Goal: Information Seeking & Learning: Learn about a topic

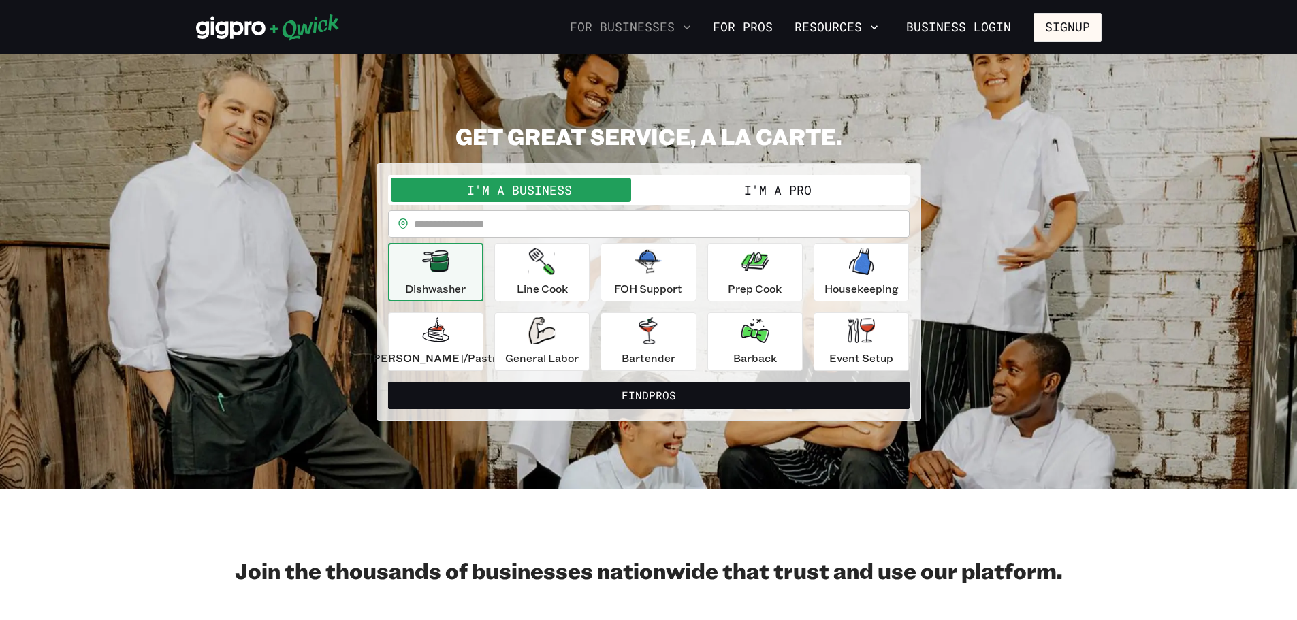
click at [689, 26] on icon "button" at bounding box center [686, 27] width 7 height 4
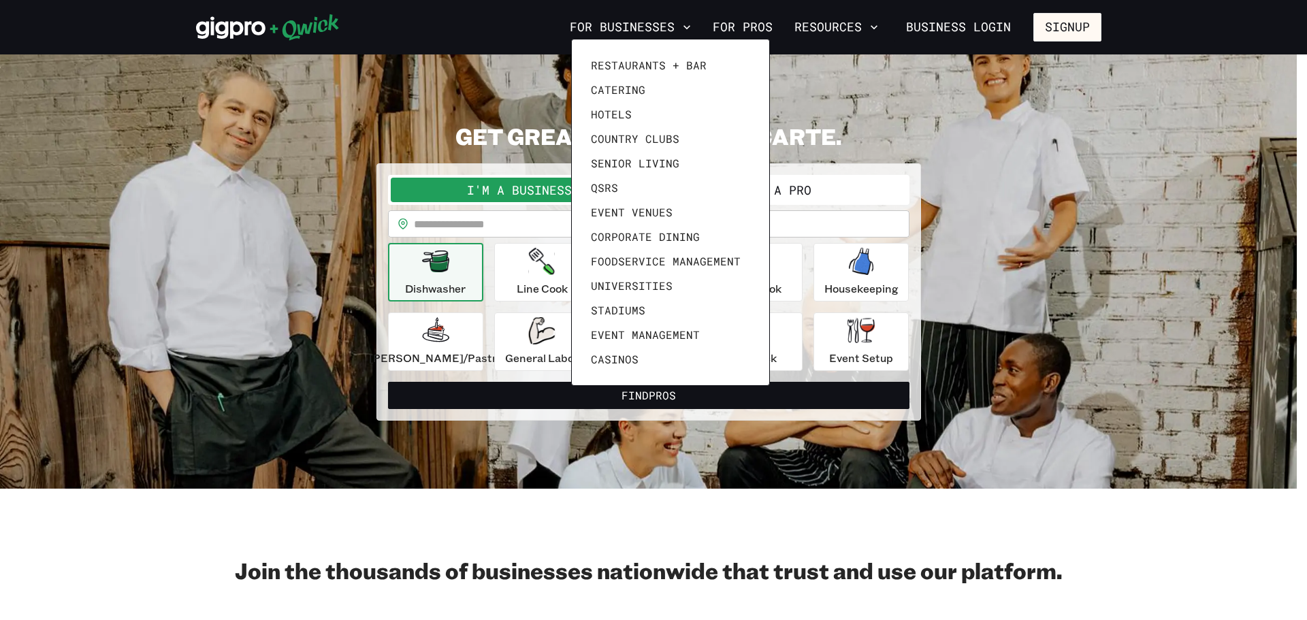
click at [385, 95] on div at bounding box center [653, 310] width 1307 height 620
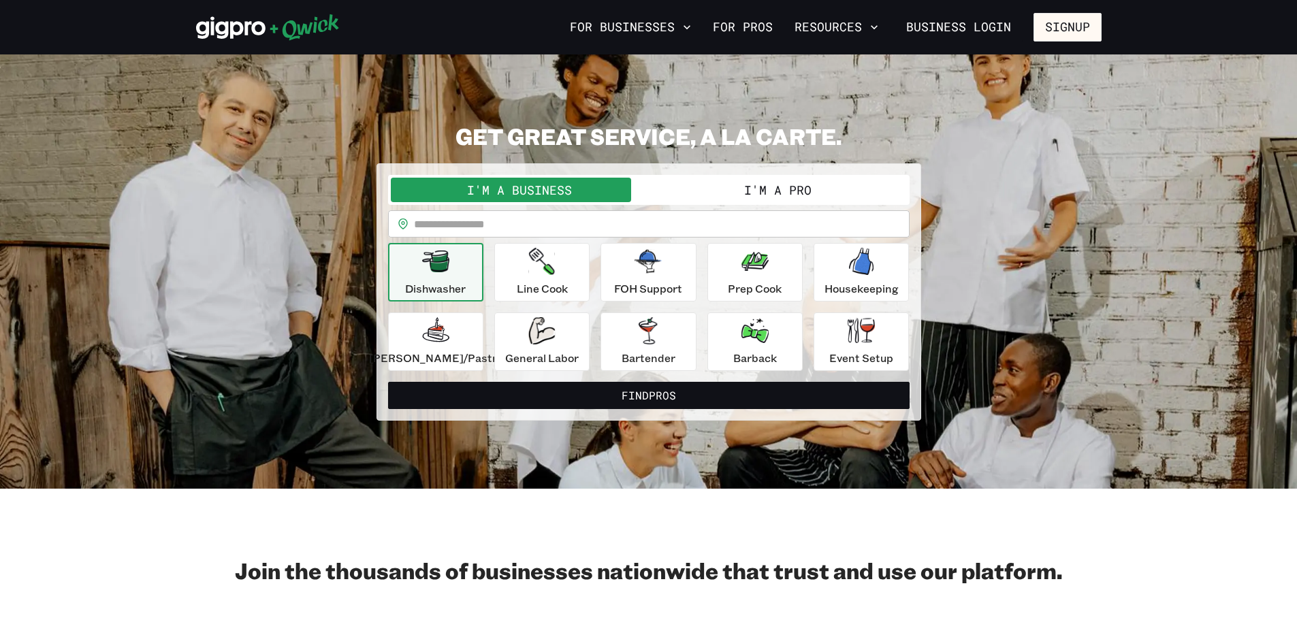
click at [761, 193] on button "I'm a Pro" at bounding box center [778, 190] width 258 height 25
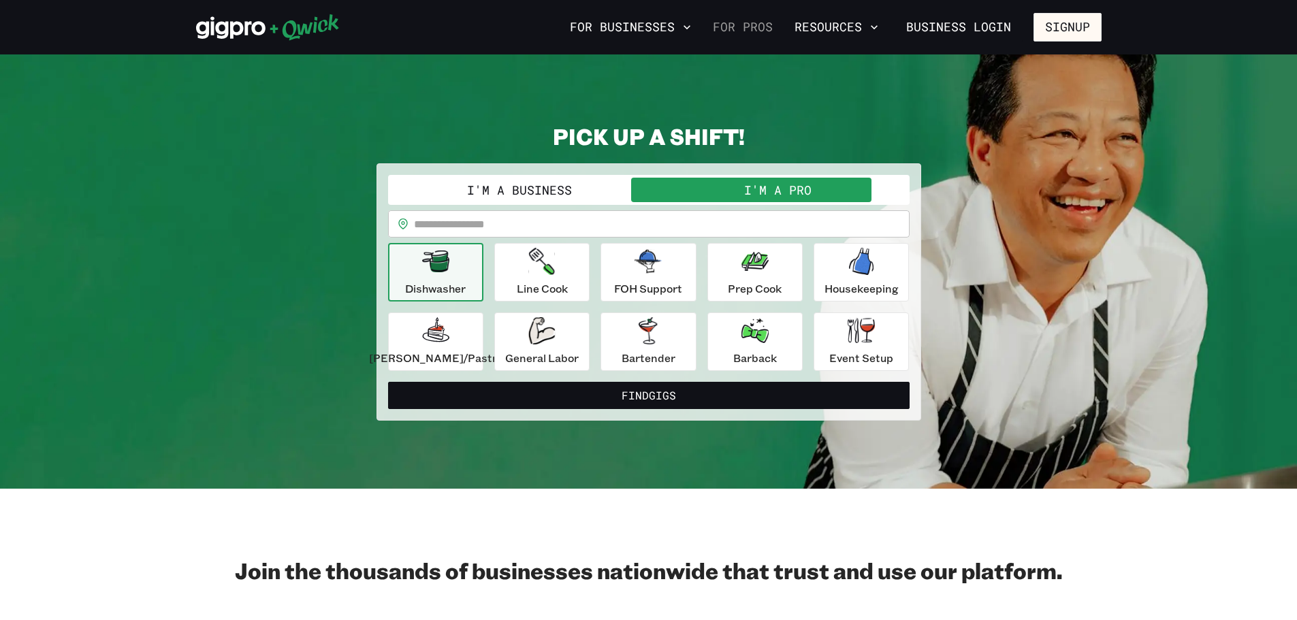
click at [756, 26] on link "For Pros" at bounding box center [742, 27] width 71 height 23
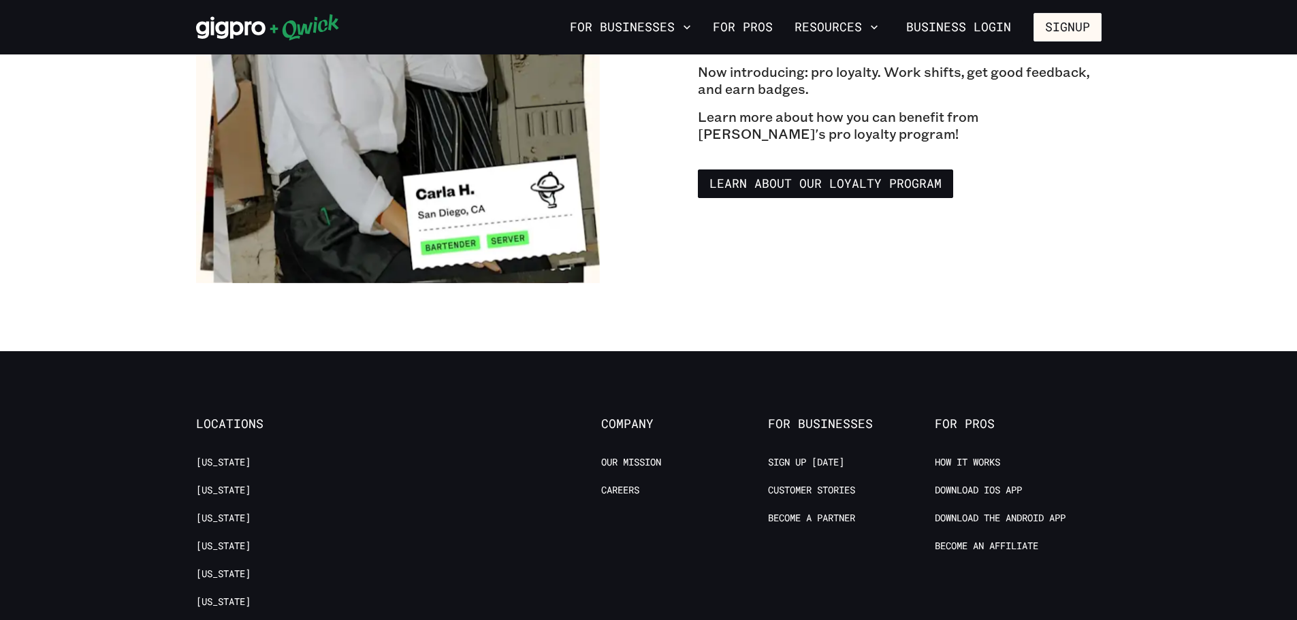
scroll to position [2518, 0]
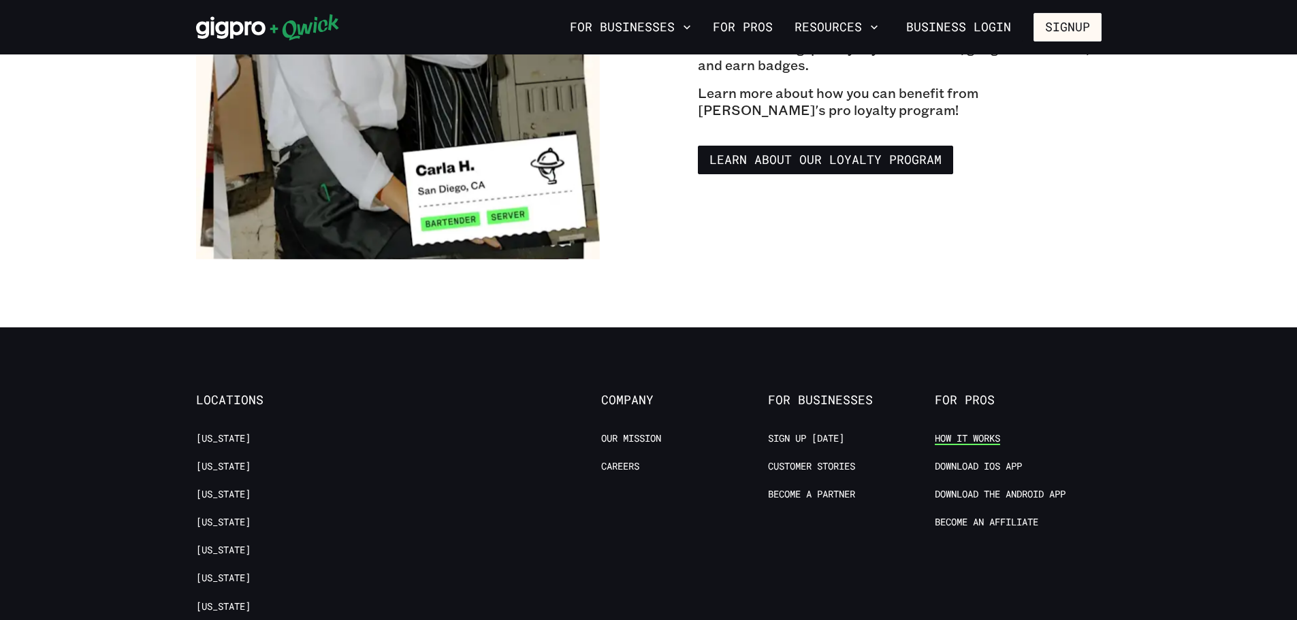
click at [976, 432] on link "How it Works" at bounding box center [967, 438] width 65 height 13
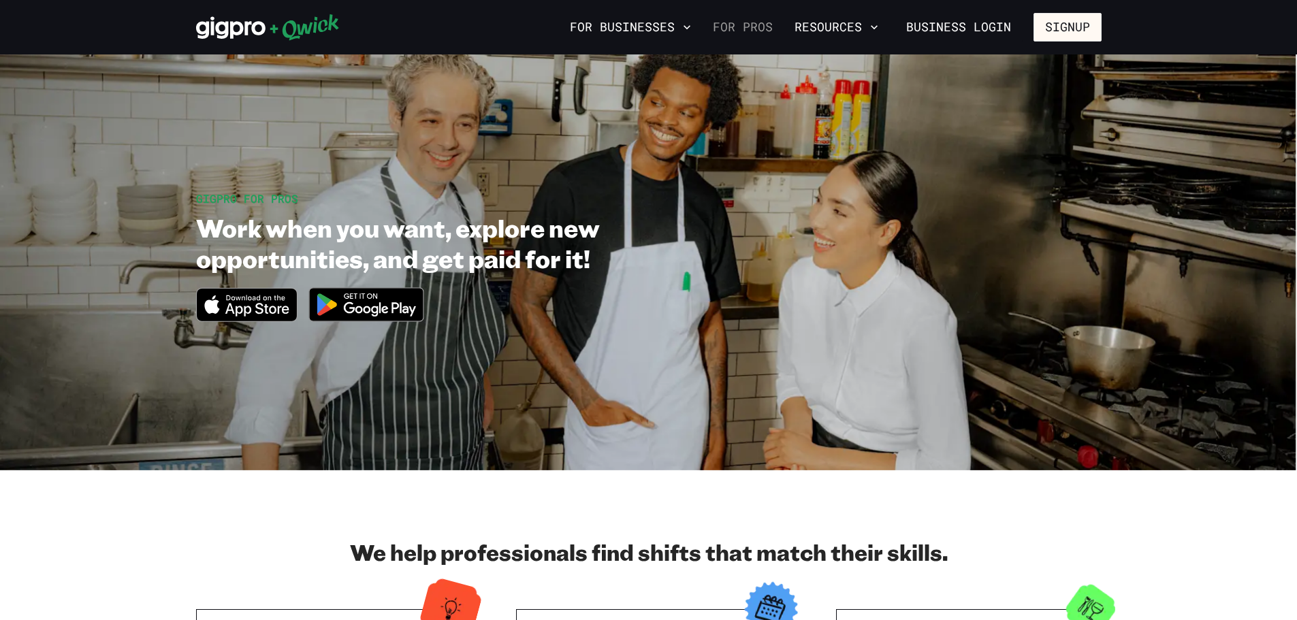
click at [747, 29] on link "For Pros" at bounding box center [742, 27] width 71 height 23
